Goal: Information Seeking & Learning: Learn about a topic

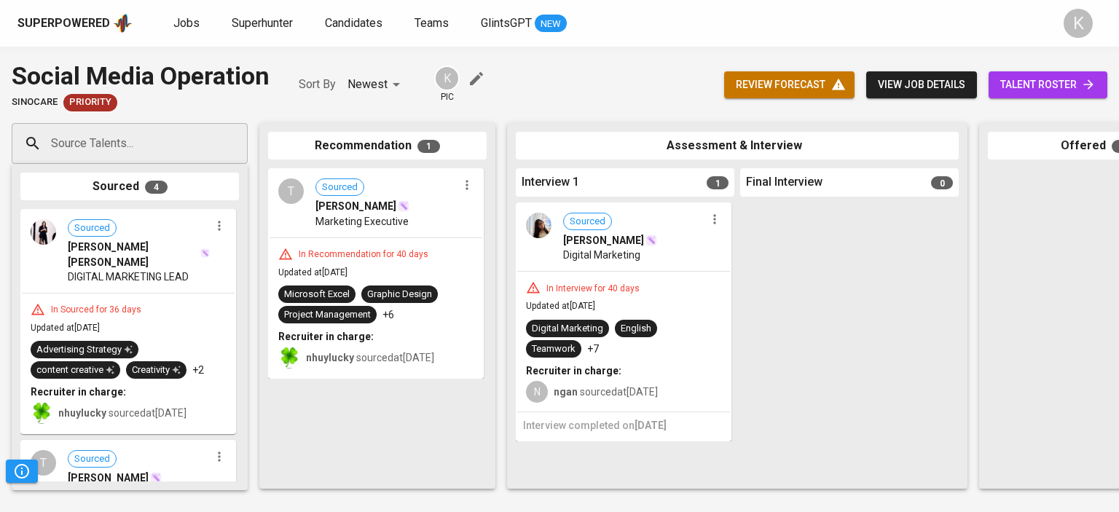
click at [175, 20] on span "Jobs" at bounding box center [186, 23] width 26 height 14
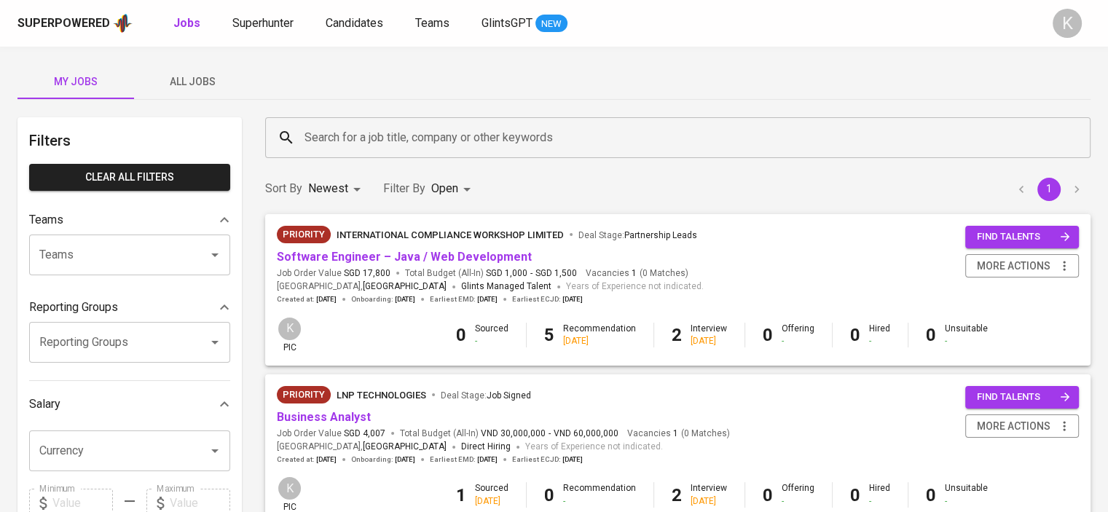
click at [204, 81] on span "All Jobs" at bounding box center [192, 82] width 99 height 18
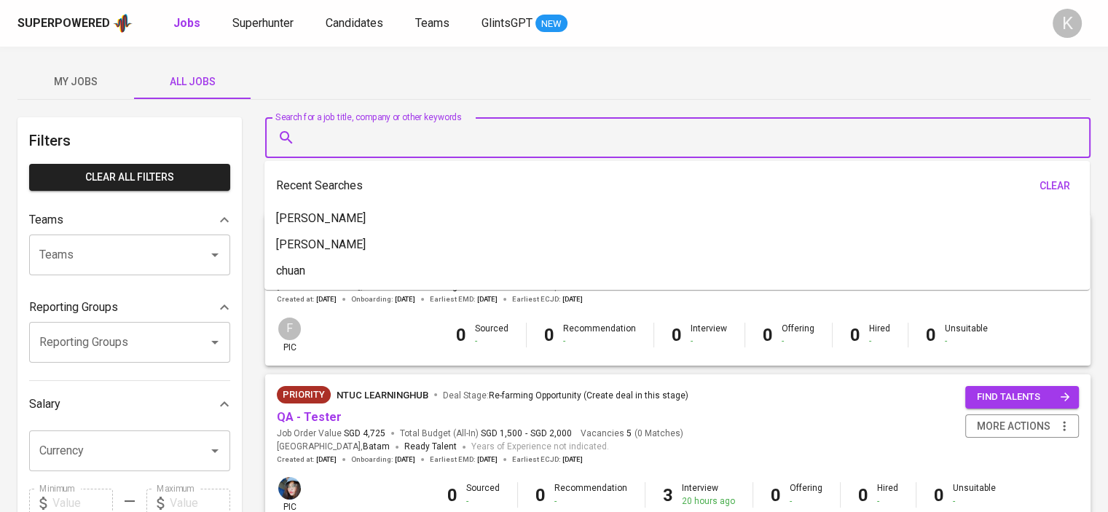
click at [442, 133] on input "Search for a job title, company or other keywords" at bounding box center [681, 138] width 761 height 28
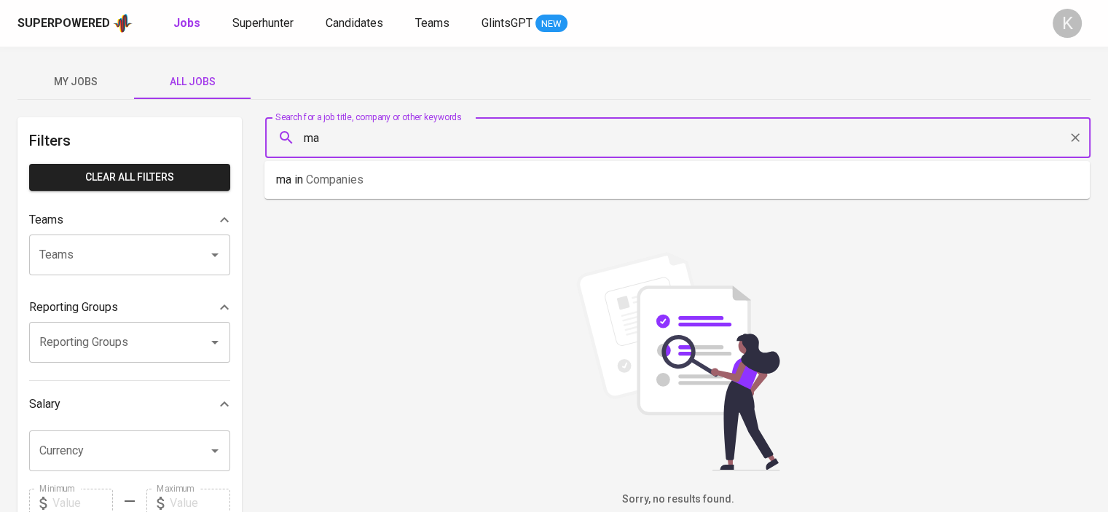
type input "m"
